Goal: Information Seeking & Learning: Understand process/instructions

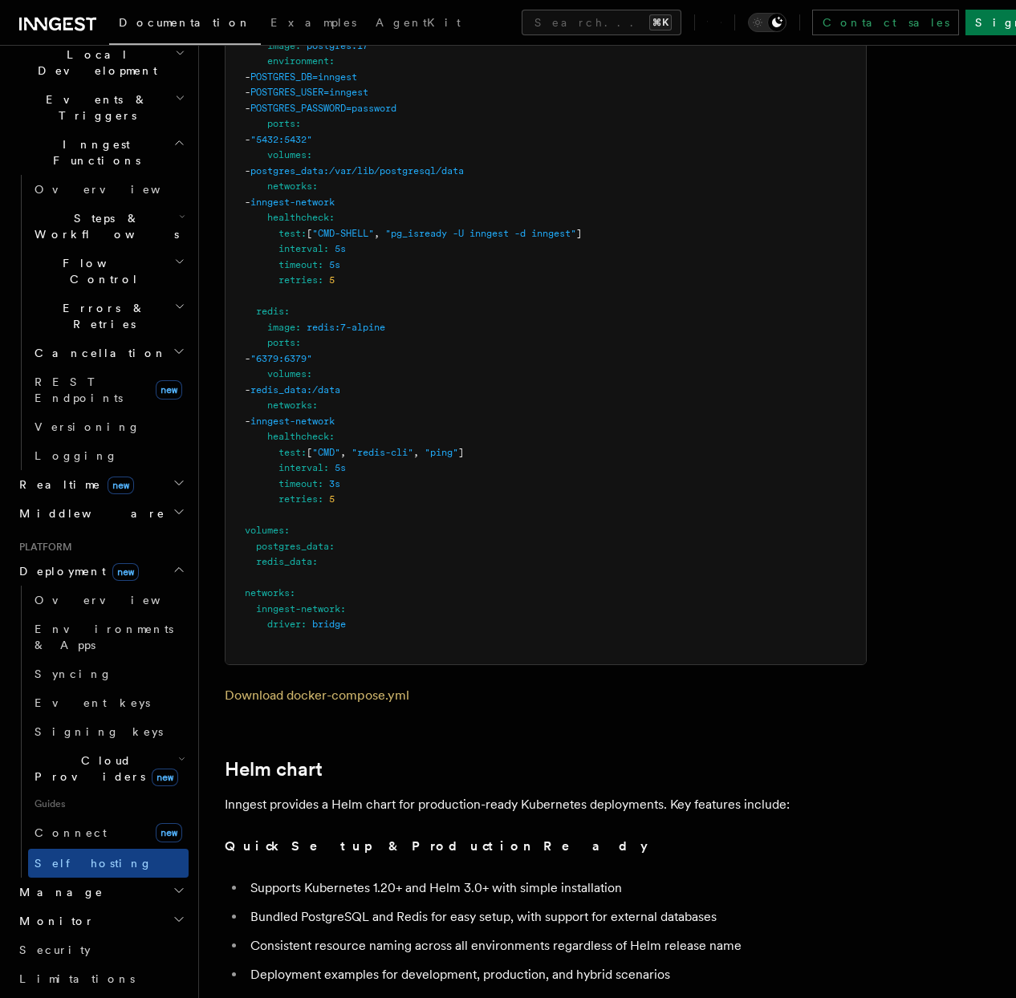
scroll to position [4841, 0]
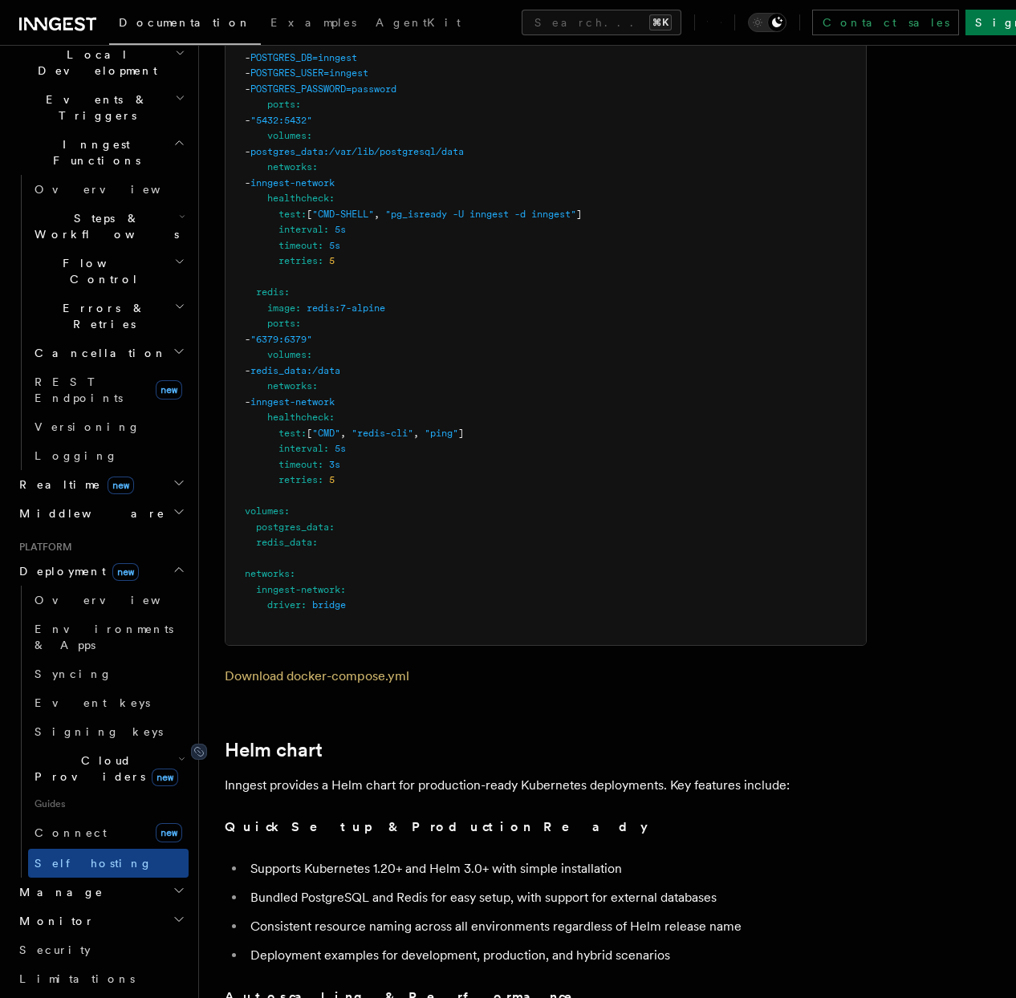
click at [295, 739] on link "Helm chart" at bounding box center [274, 750] width 98 height 22
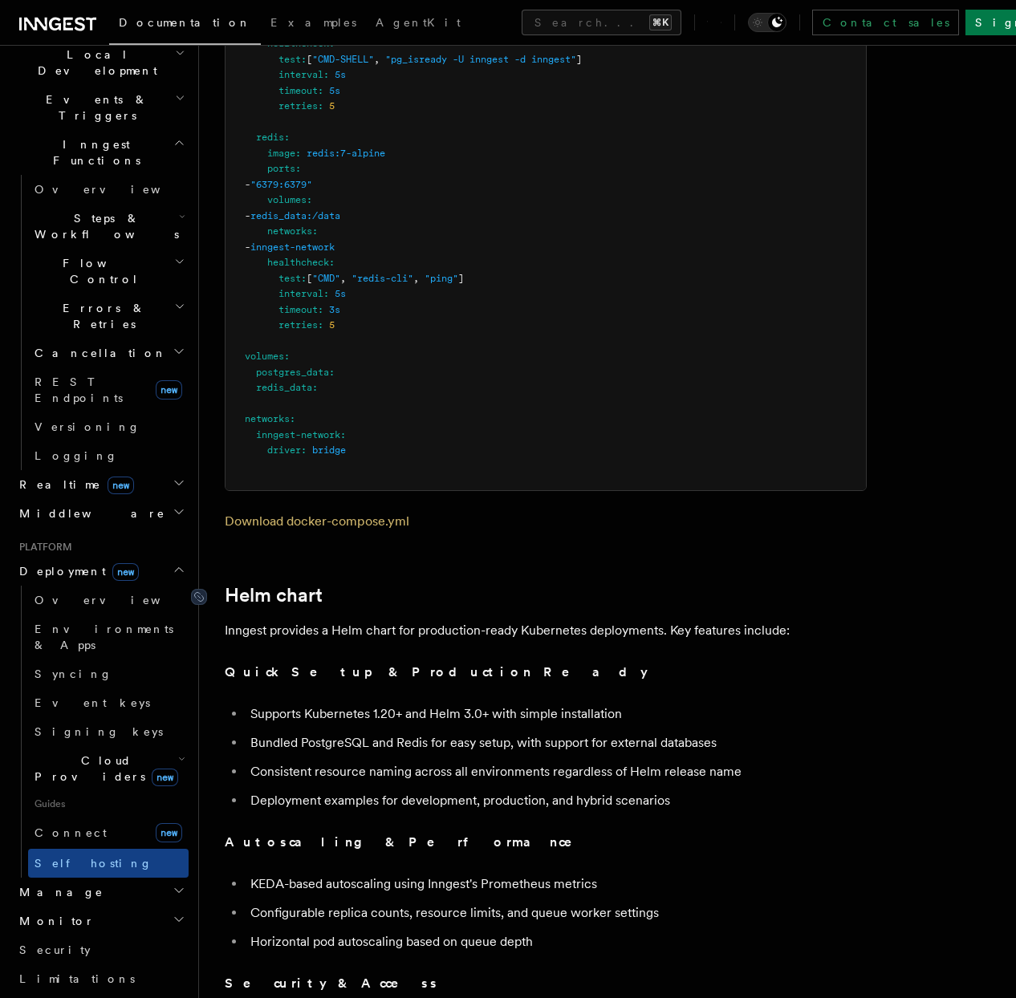
scroll to position [5041, 0]
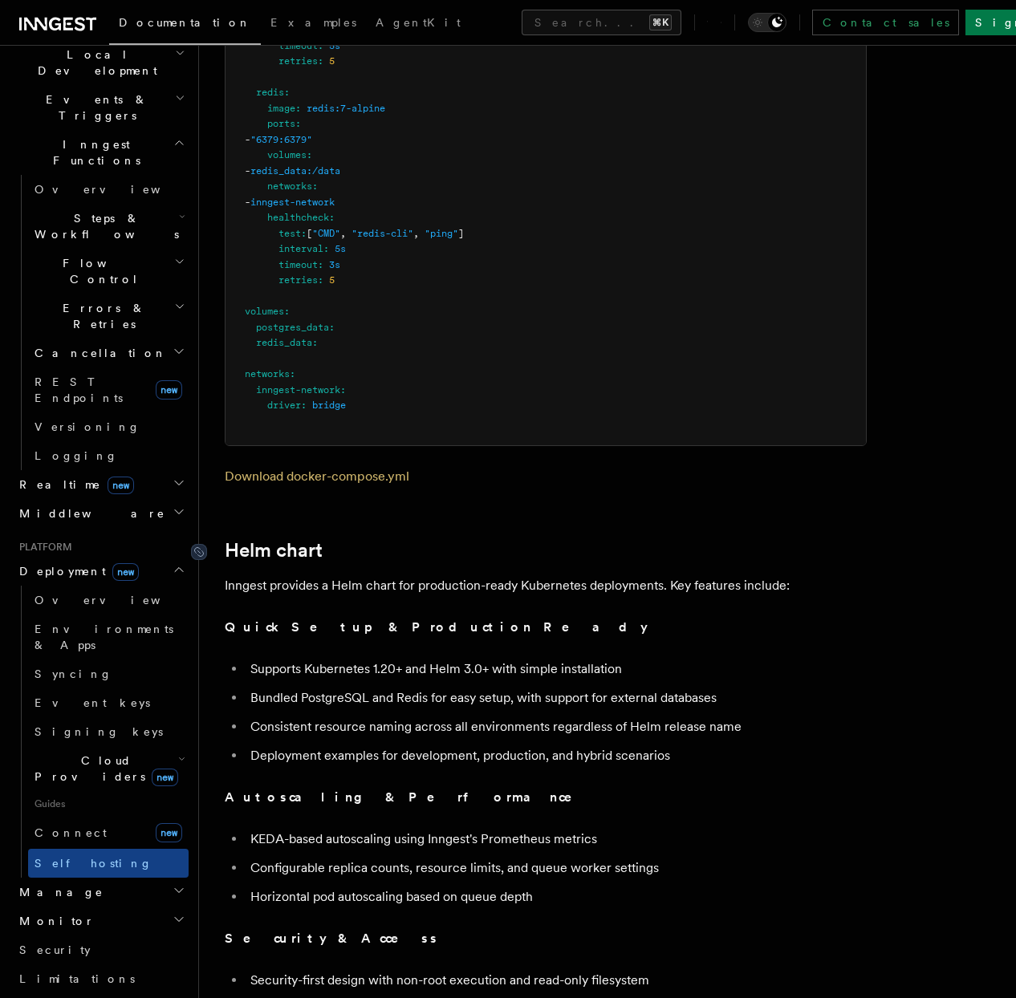
click at [266, 539] on link "Helm chart" at bounding box center [274, 550] width 98 height 22
click at [204, 544] on icon at bounding box center [199, 552] width 16 height 16
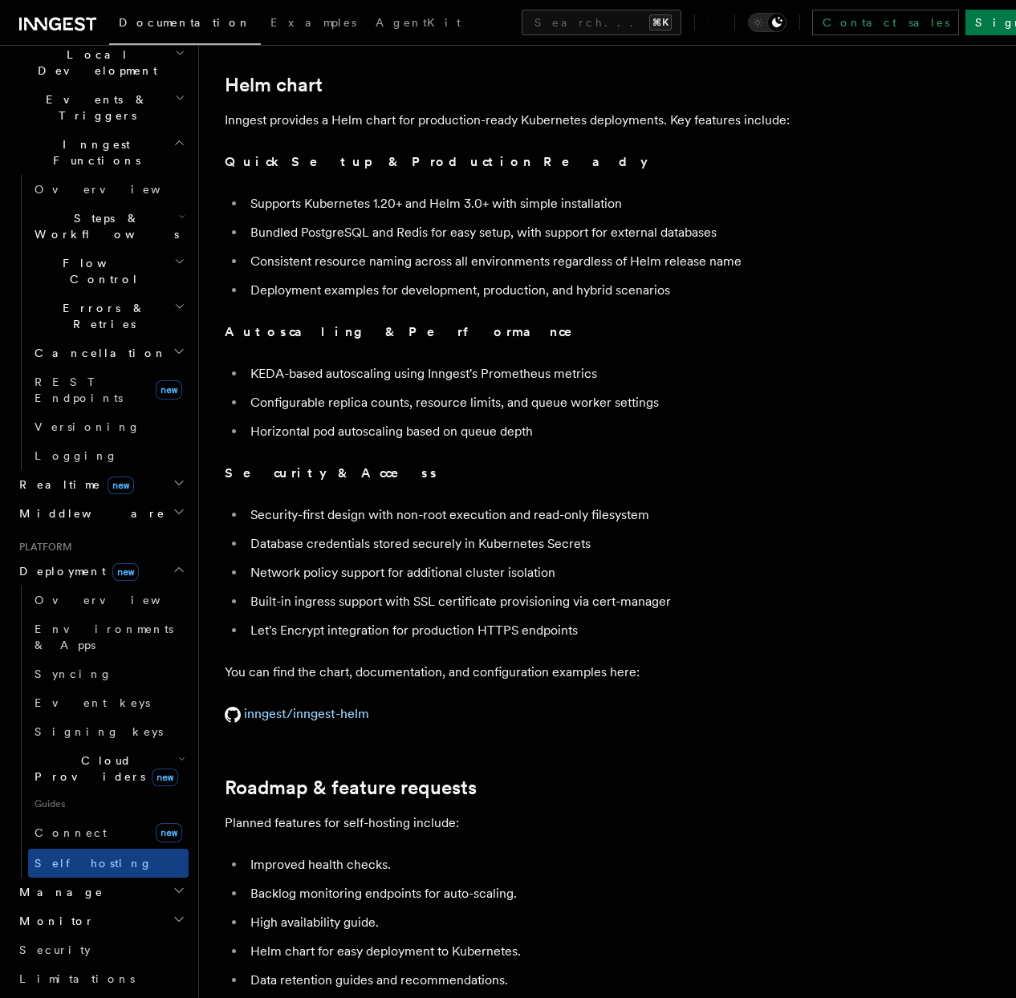
scroll to position [5487, 0]
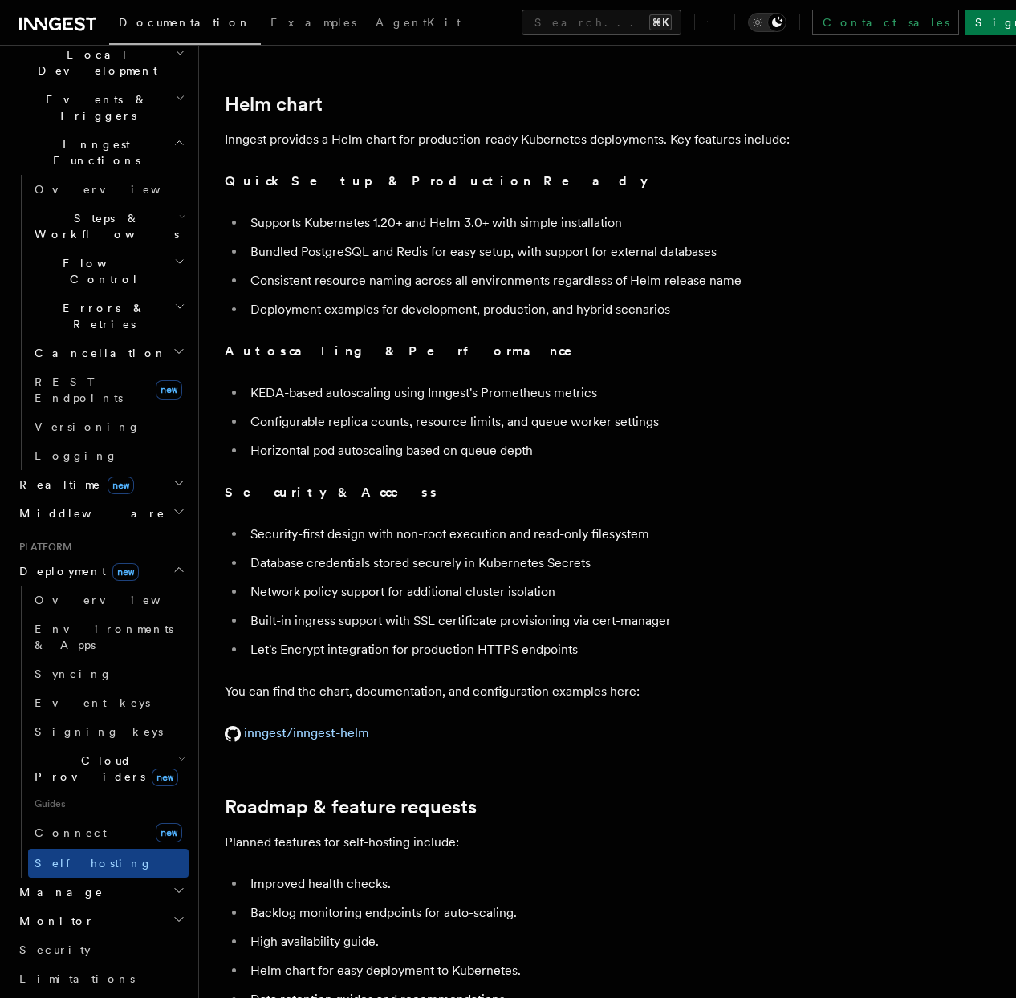
click at [765, 26] on icon "Toggle dark mode" at bounding box center [757, 22] width 16 height 16
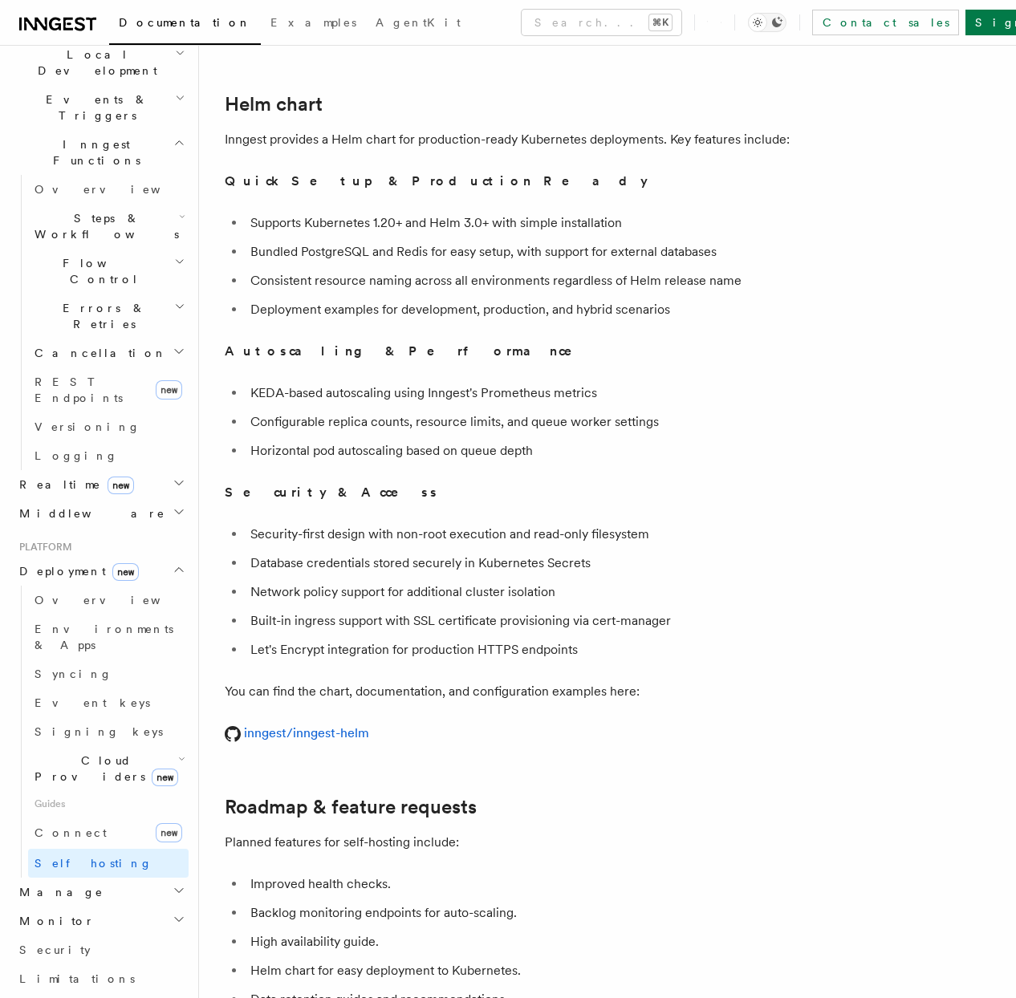
click at [765, 26] on icon "Toggle dark mode" at bounding box center [757, 22] width 16 height 16
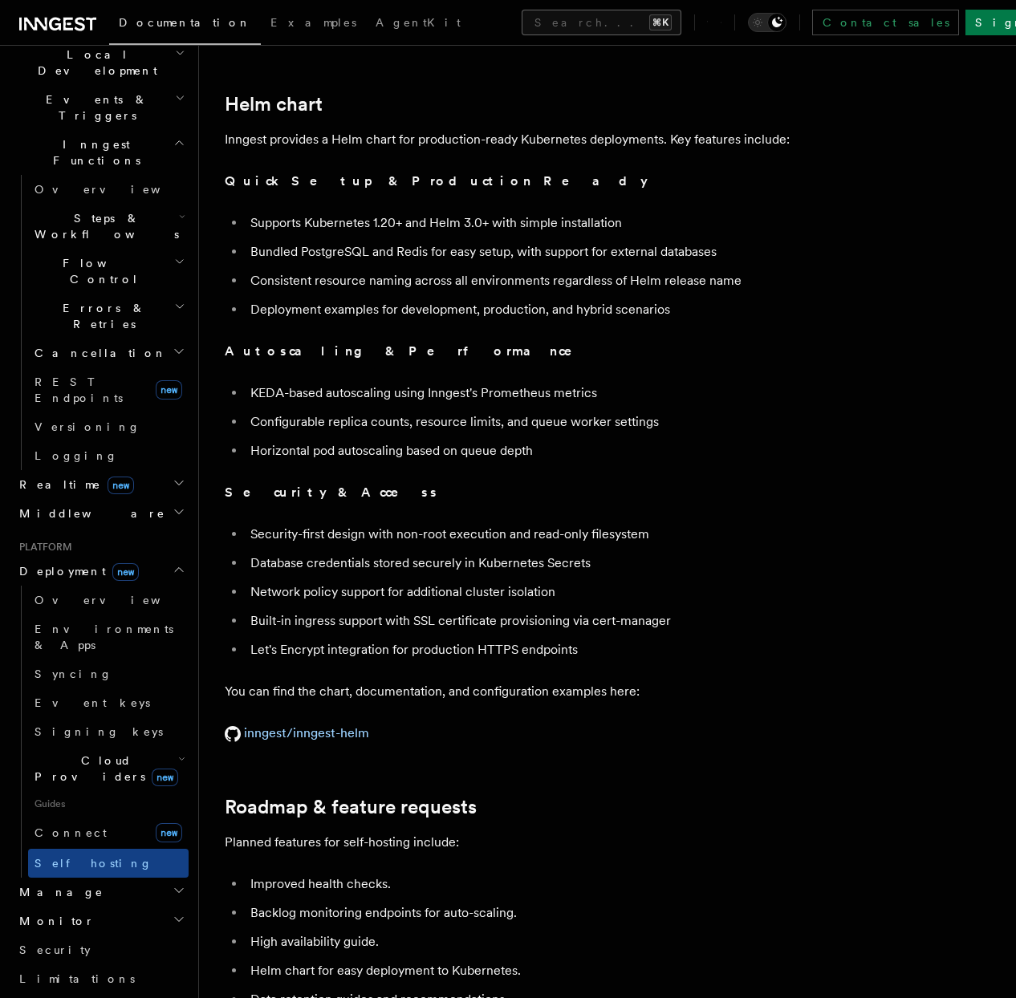
click at [666, 23] on kbd "⌘K" at bounding box center [660, 22] width 22 height 16
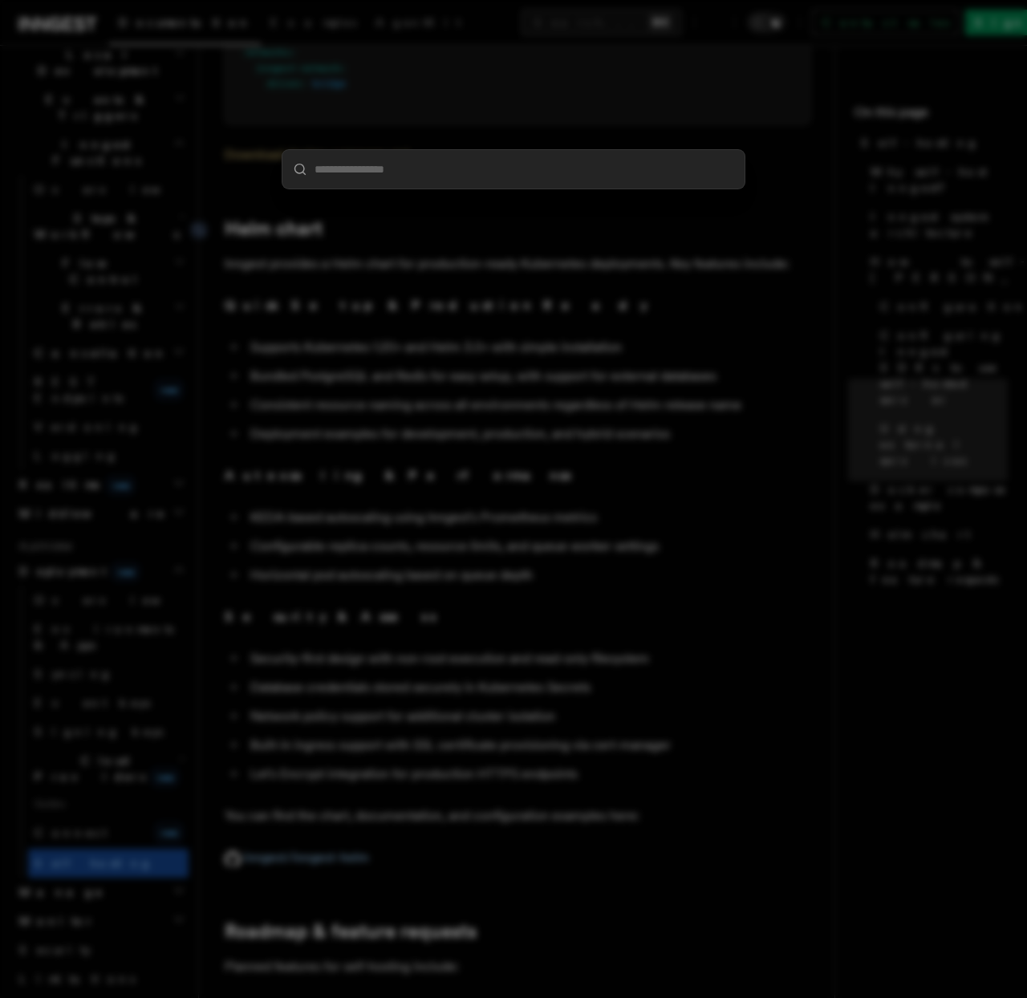
drag, startPoint x: 800, startPoint y: 343, endPoint x: 798, endPoint y: 325, distance: 17.8
click at [799, 342] on div at bounding box center [513, 499] width 1027 height 998
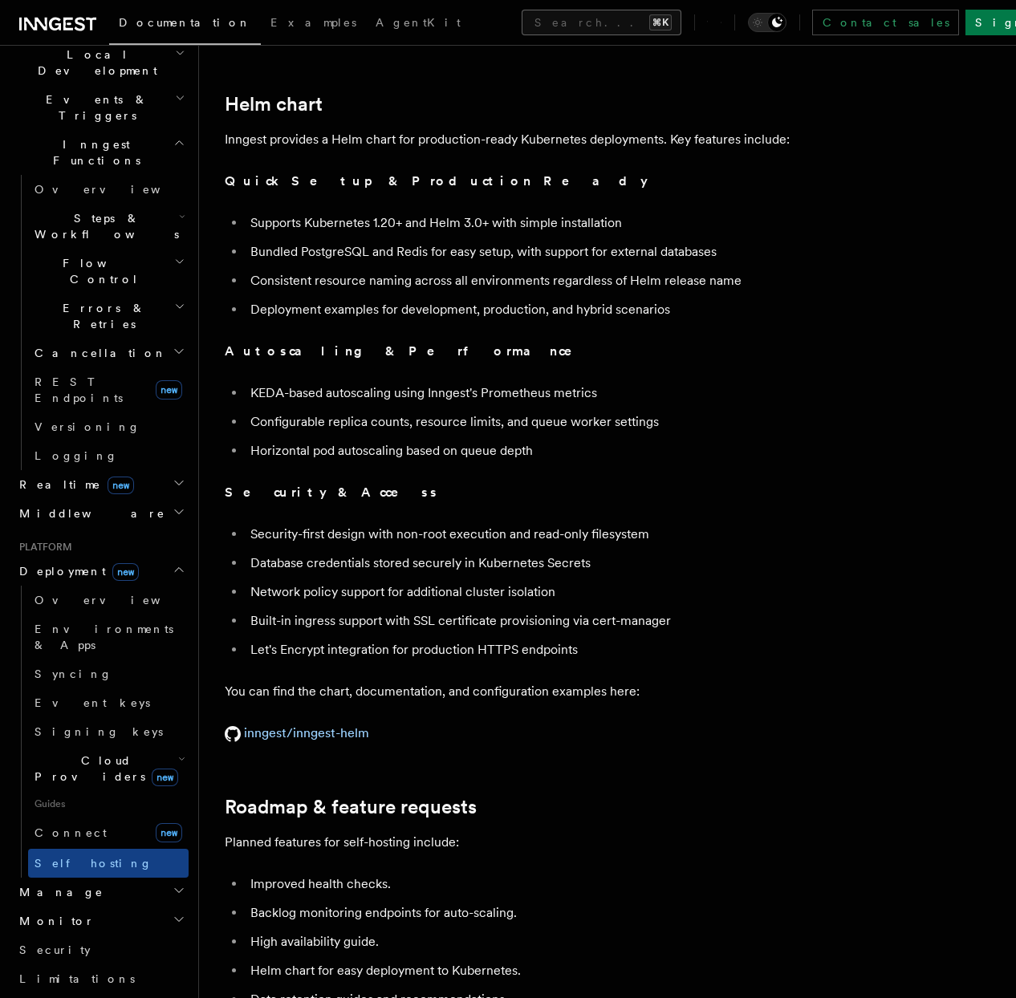
click at [612, 21] on button "Search... ⌘K" at bounding box center [602, 23] width 160 height 26
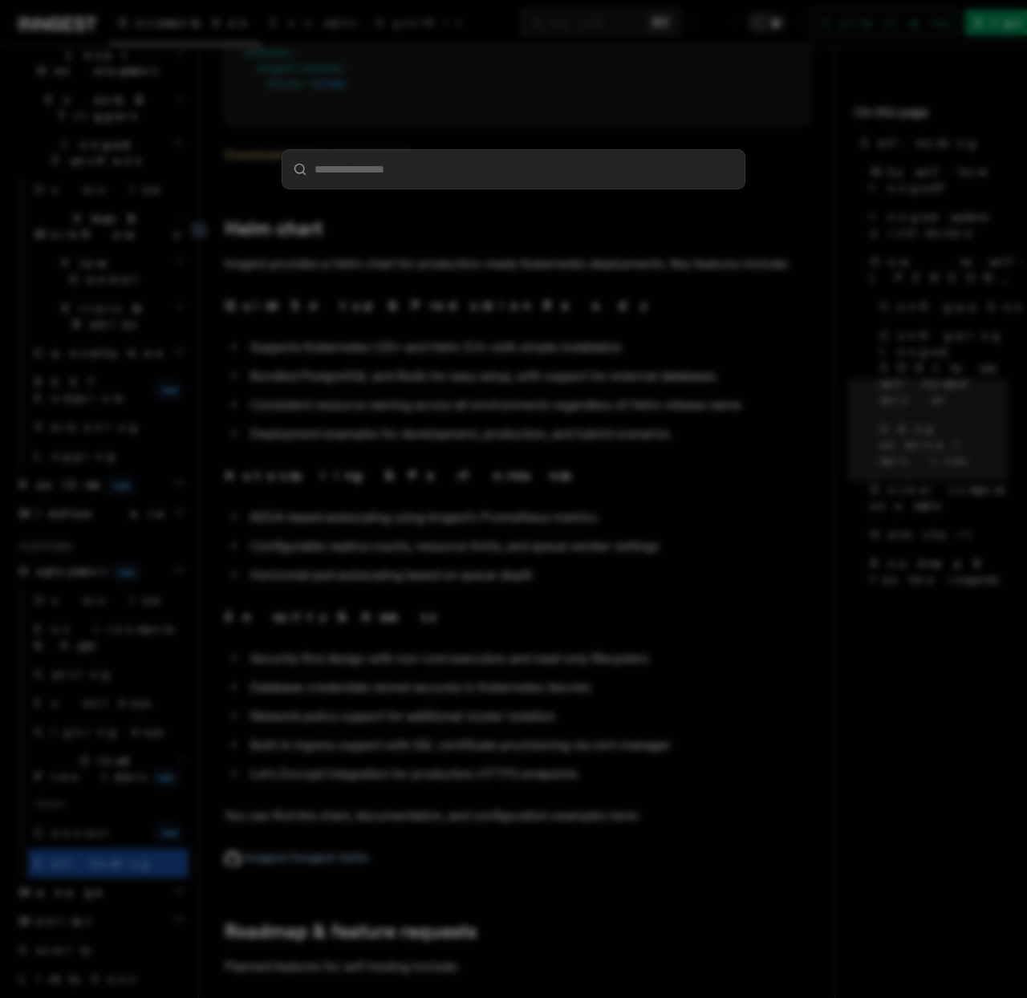
click at [547, 420] on div at bounding box center [513, 499] width 1027 height 998
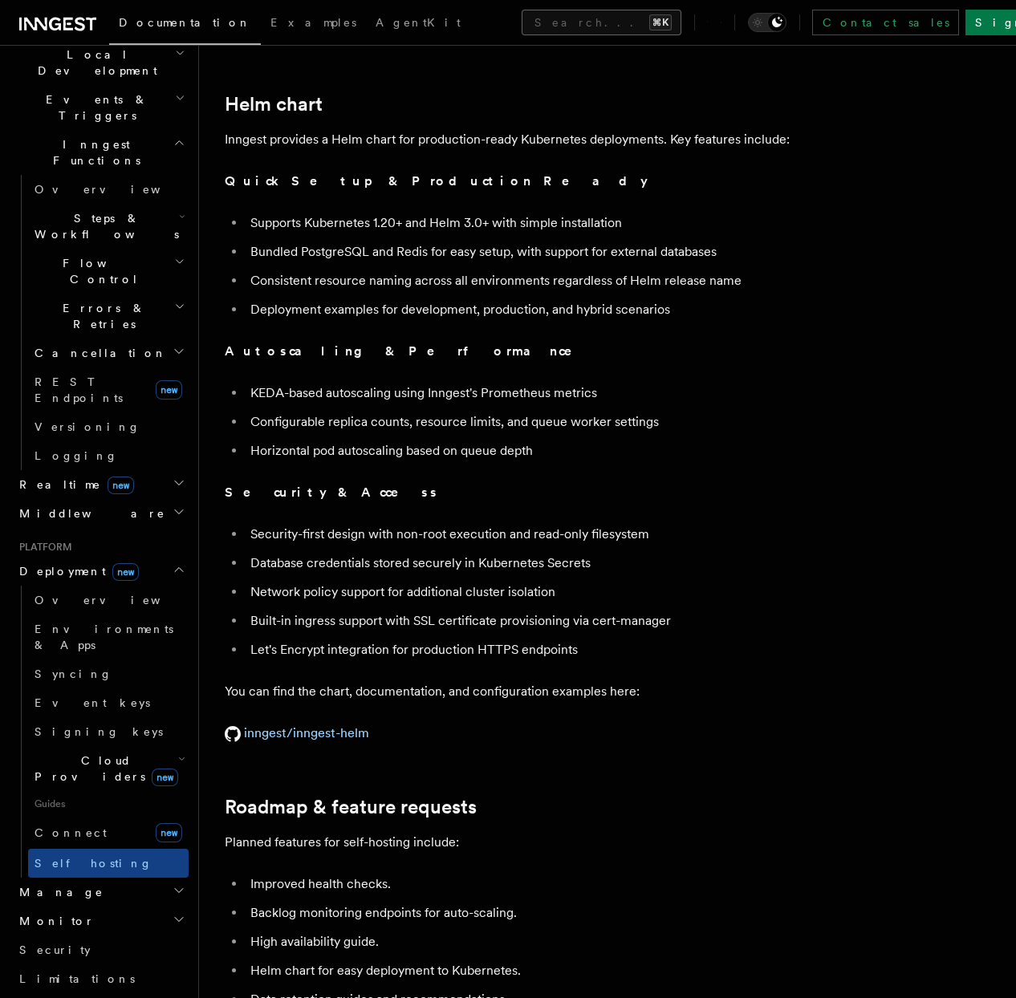
click at [528, 34] on button "Search... ⌘K" at bounding box center [602, 23] width 160 height 26
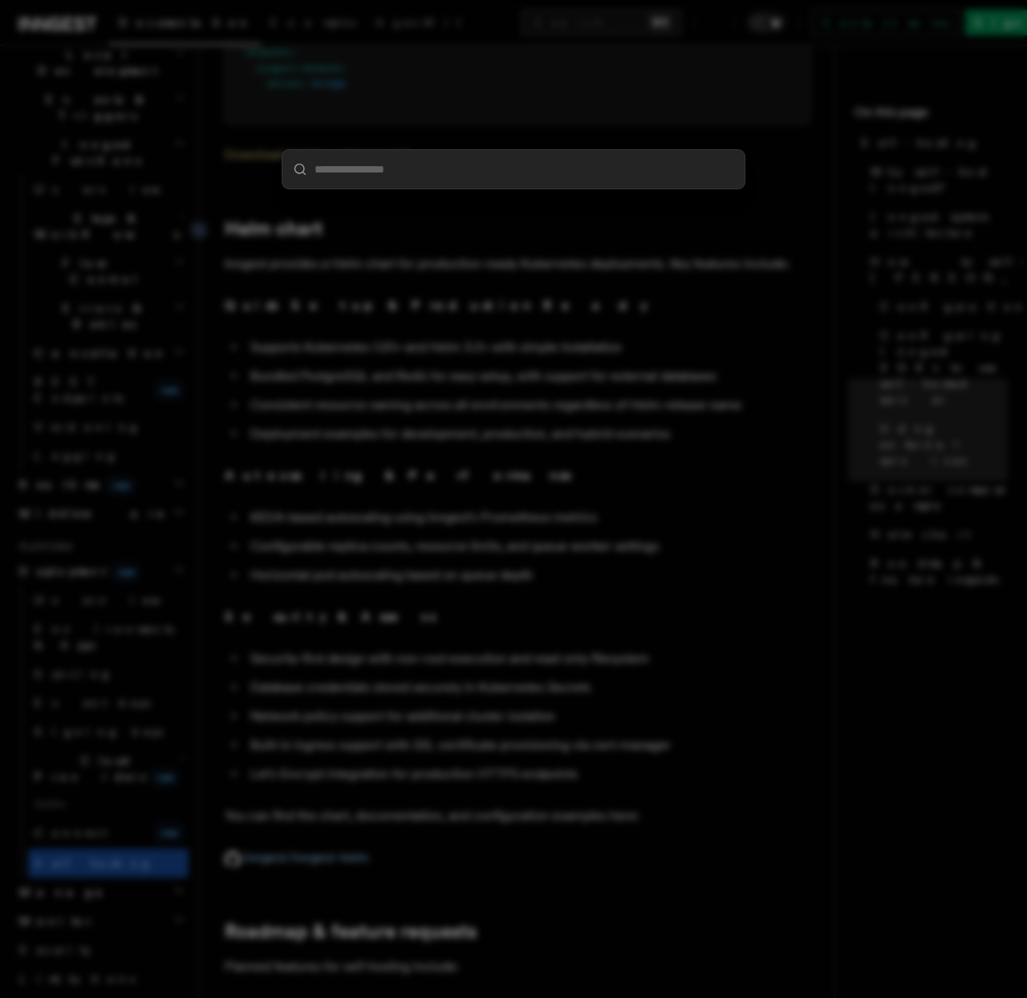
click at [294, 291] on div at bounding box center [513, 499] width 1027 height 998
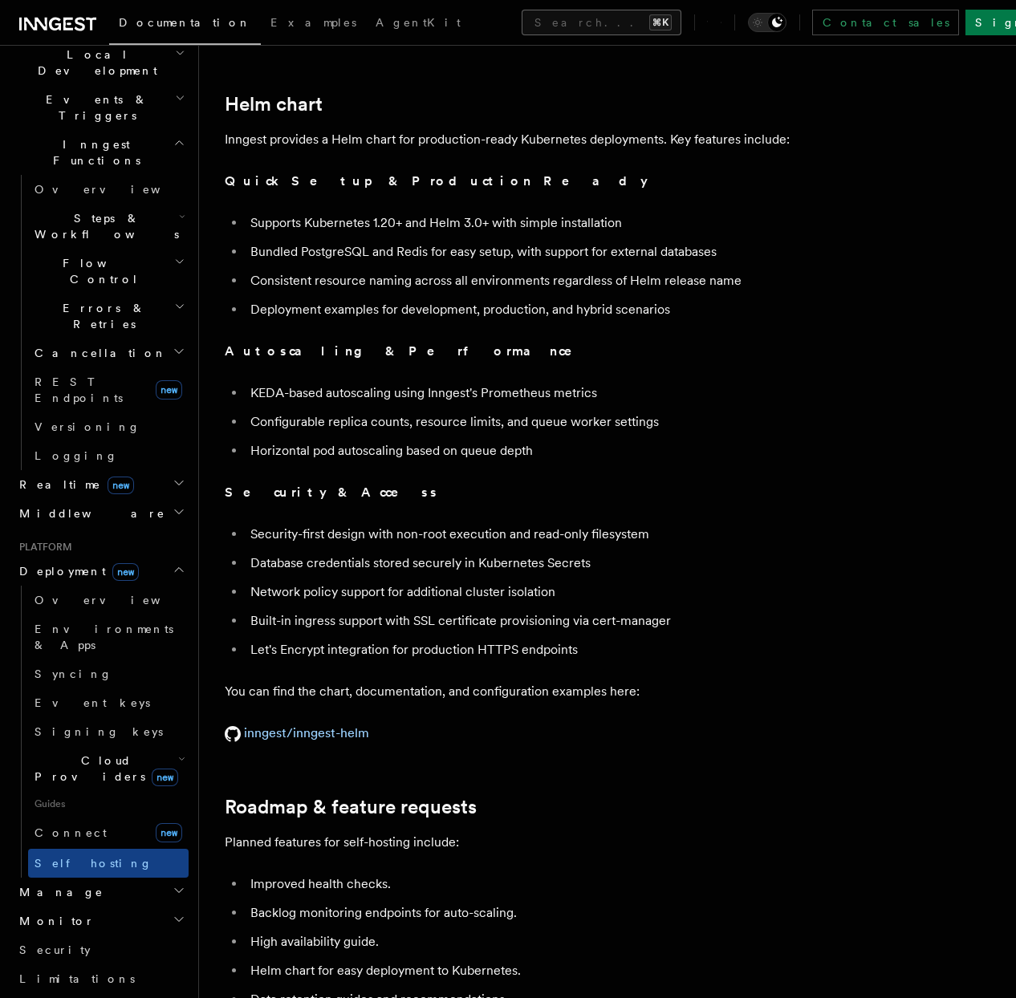
click at [522, 30] on button "Search... ⌘K" at bounding box center [602, 23] width 160 height 26
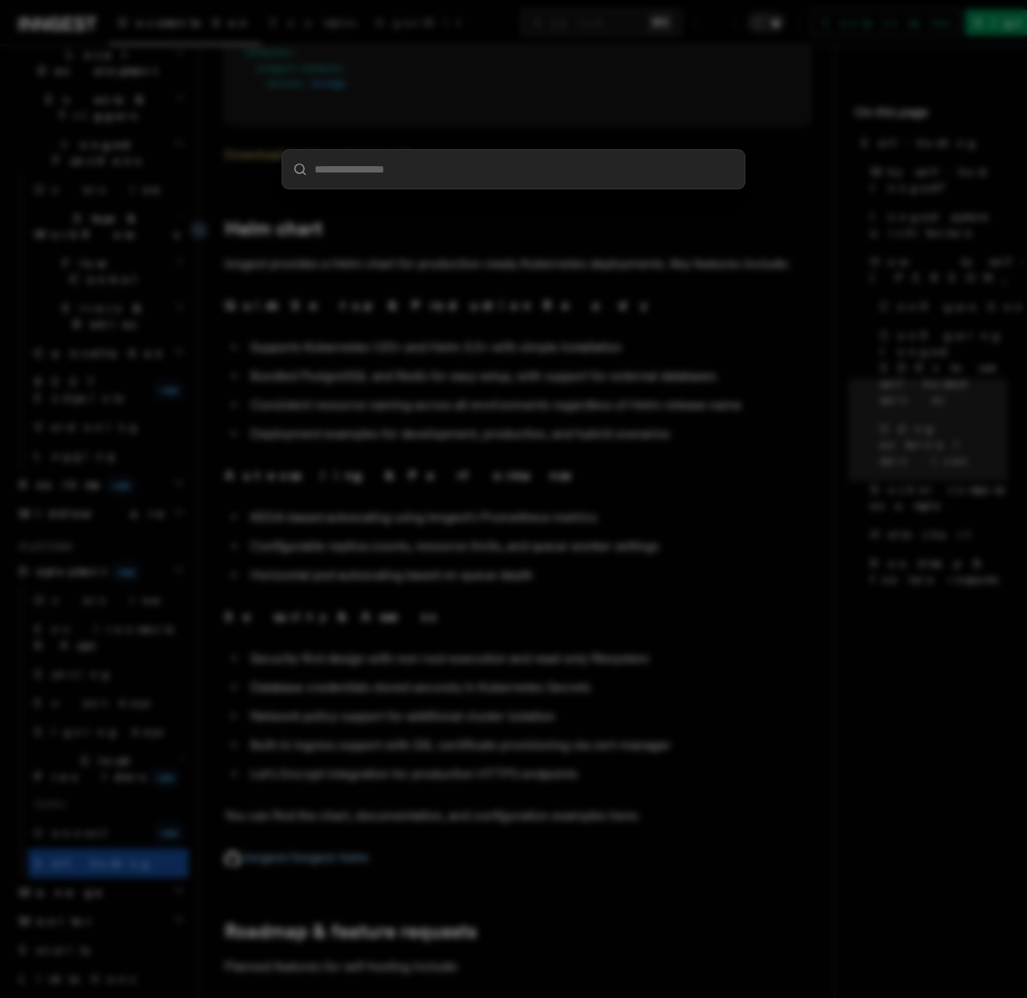
click at [575, 70] on div at bounding box center [513, 499] width 1027 height 998
